Goal: Transaction & Acquisition: Purchase product/service

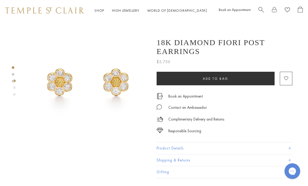
click at [55, 86] on img at bounding box center [87, 82] width 123 height 123
click at [177, 149] on button "Product Details" at bounding box center [225, 149] width 136 height 12
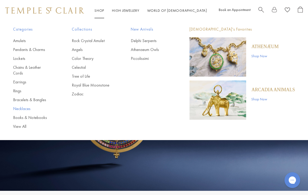
click at [18, 106] on link "Necklaces" at bounding box center [32, 109] width 38 height 6
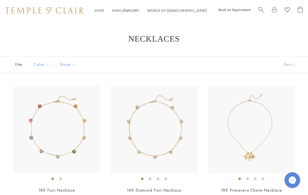
click at [249, 178] on li at bounding box center [247, 178] width 3 height 3
click at [255, 179] on li at bounding box center [255, 178] width 3 height 3
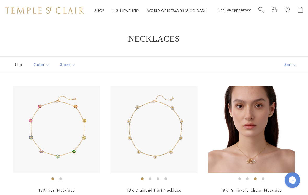
click at [264, 178] on li at bounding box center [263, 178] width 3 height 3
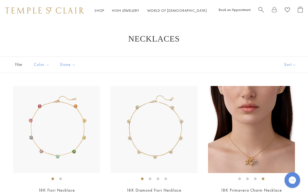
click at [256, 167] on img at bounding box center [251, 129] width 87 height 87
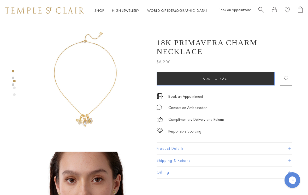
click at [166, 72] on button "Add to bag" at bounding box center [216, 79] width 118 height 14
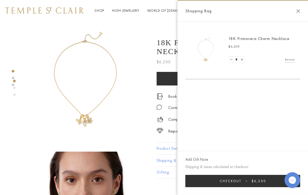
click at [38, 128] on img at bounding box center [87, 82] width 123 height 123
click at [295, 14] on div "Shopping Bag" at bounding box center [243, 11] width 131 height 21
click at [297, 13] on button "Close Shopping Bag" at bounding box center [298, 11] width 4 height 4
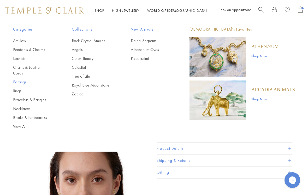
click at [16, 79] on link "Earrings" at bounding box center [32, 82] width 38 height 6
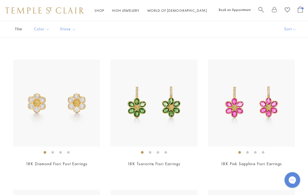
scroll to position [1068, 0]
click at [37, 108] on img at bounding box center [56, 102] width 87 height 87
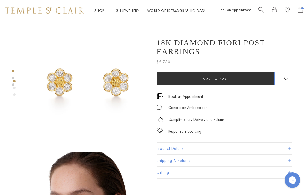
click at [212, 81] on span "Add to bag" at bounding box center [216, 79] width 26 height 4
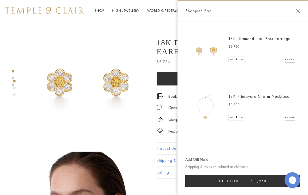
click at [199, 182] on button "Checkout $11,950" at bounding box center [242, 181] width 115 height 12
click at [298, 7] on div "Shopping Bag" at bounding box center [243, 11] width 131 height 21
click at [301, 11] on div "Shopping Bag" at bounding box center [243, 11] width 131 height 21
click at [299, 9] on button "Close Shopping Bag" at bounding box center [298, 11] width 4 height 4
